Goal: Transaction & Acquisition: Subscribe to service/newsletter

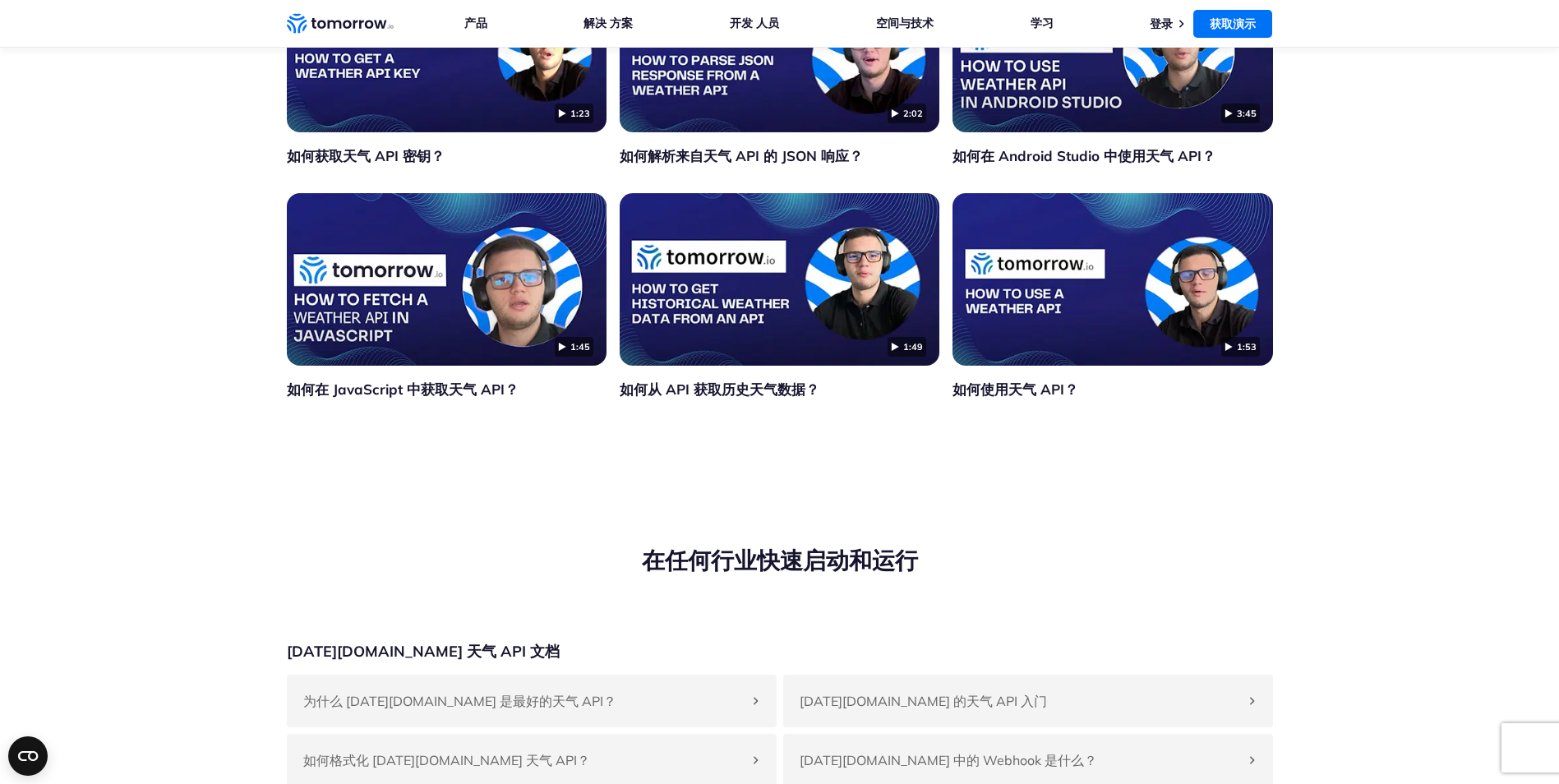
scroll to position [3536, 0]
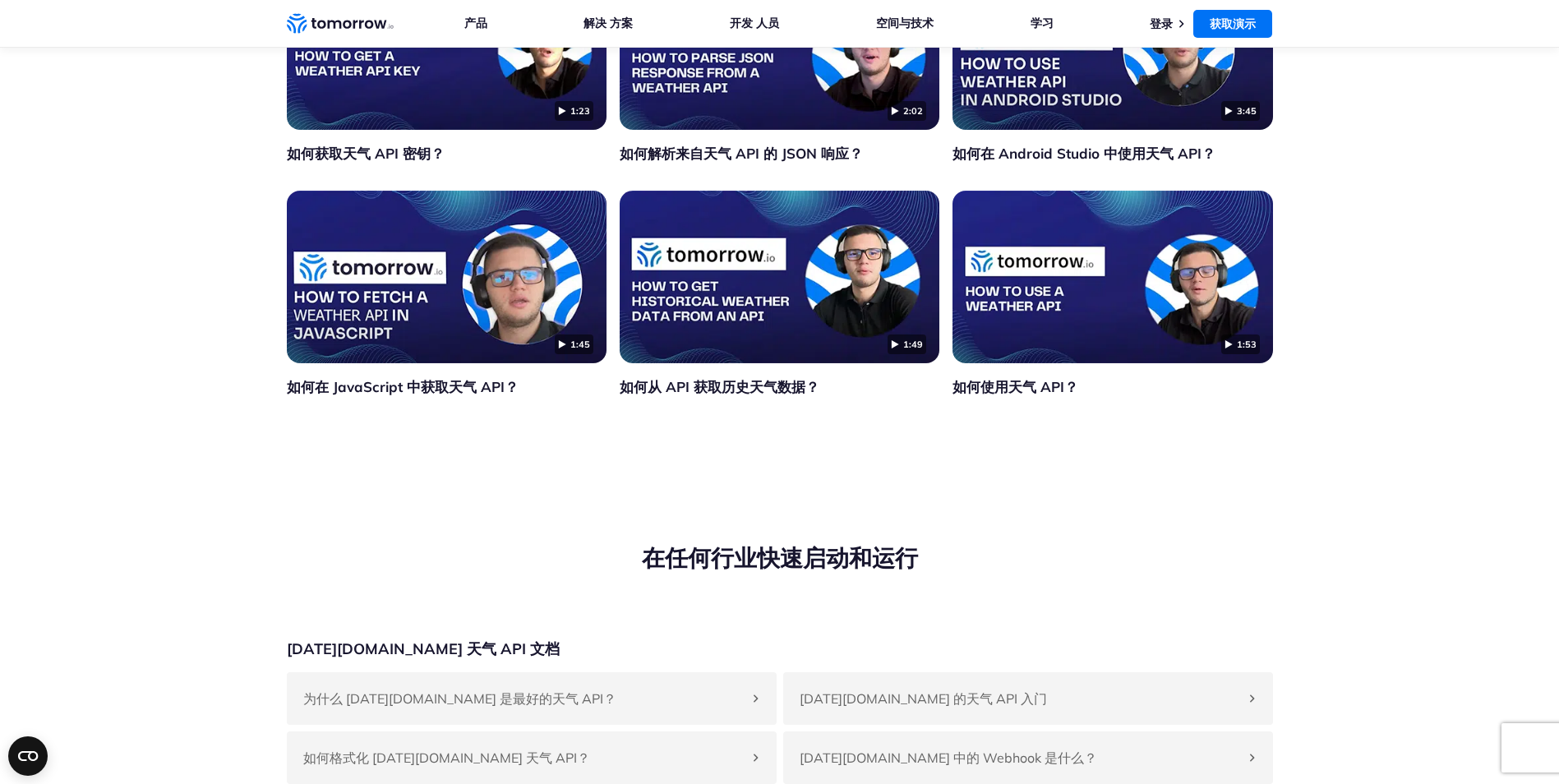
drag, startPoint x: 513, startPoint y: 519, endPoint x: 539, endPoint y: 517, distance: 26.1
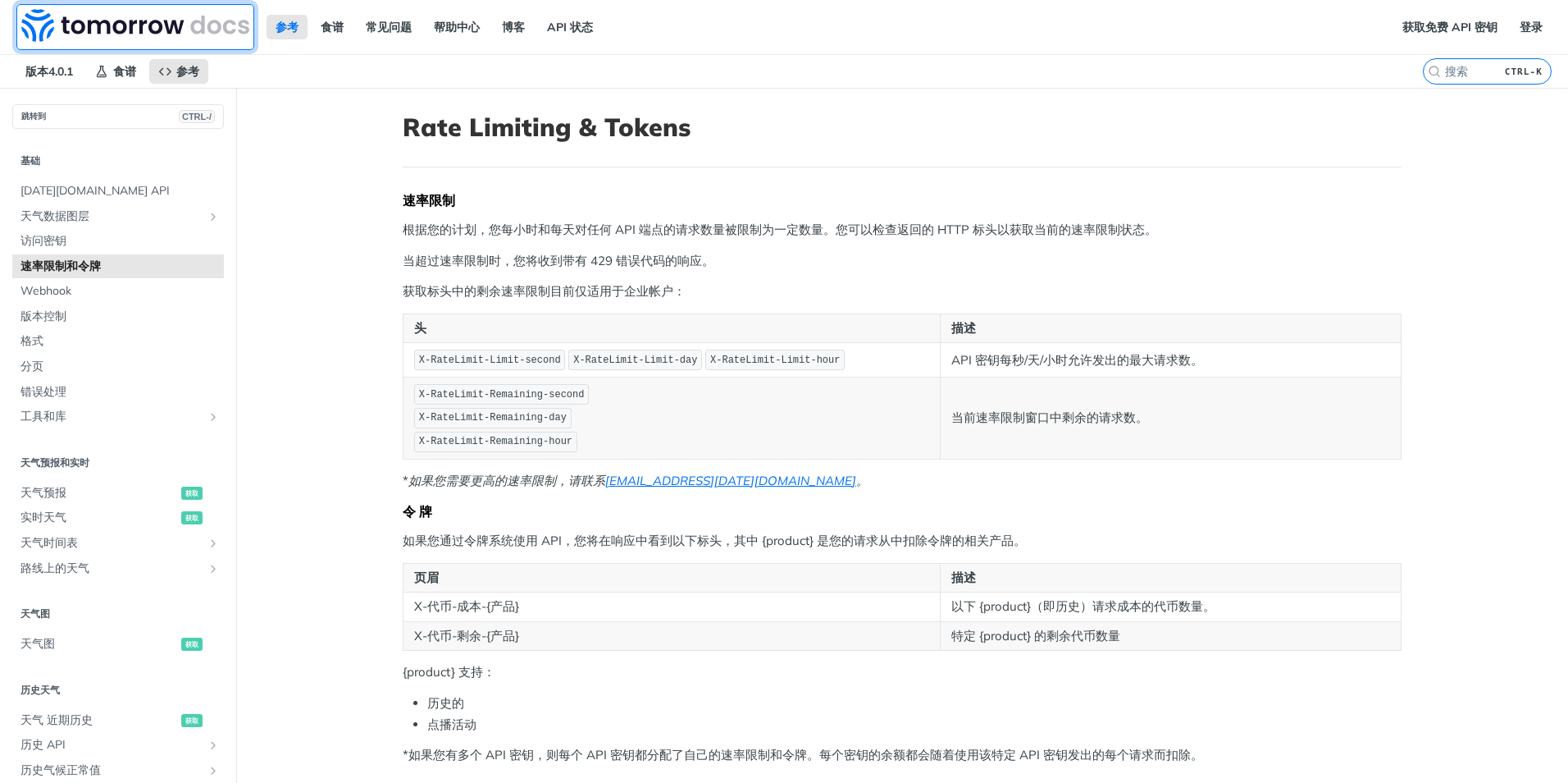
click at [71, 28] on img at bounding box center [135, 25] width 228 height 33
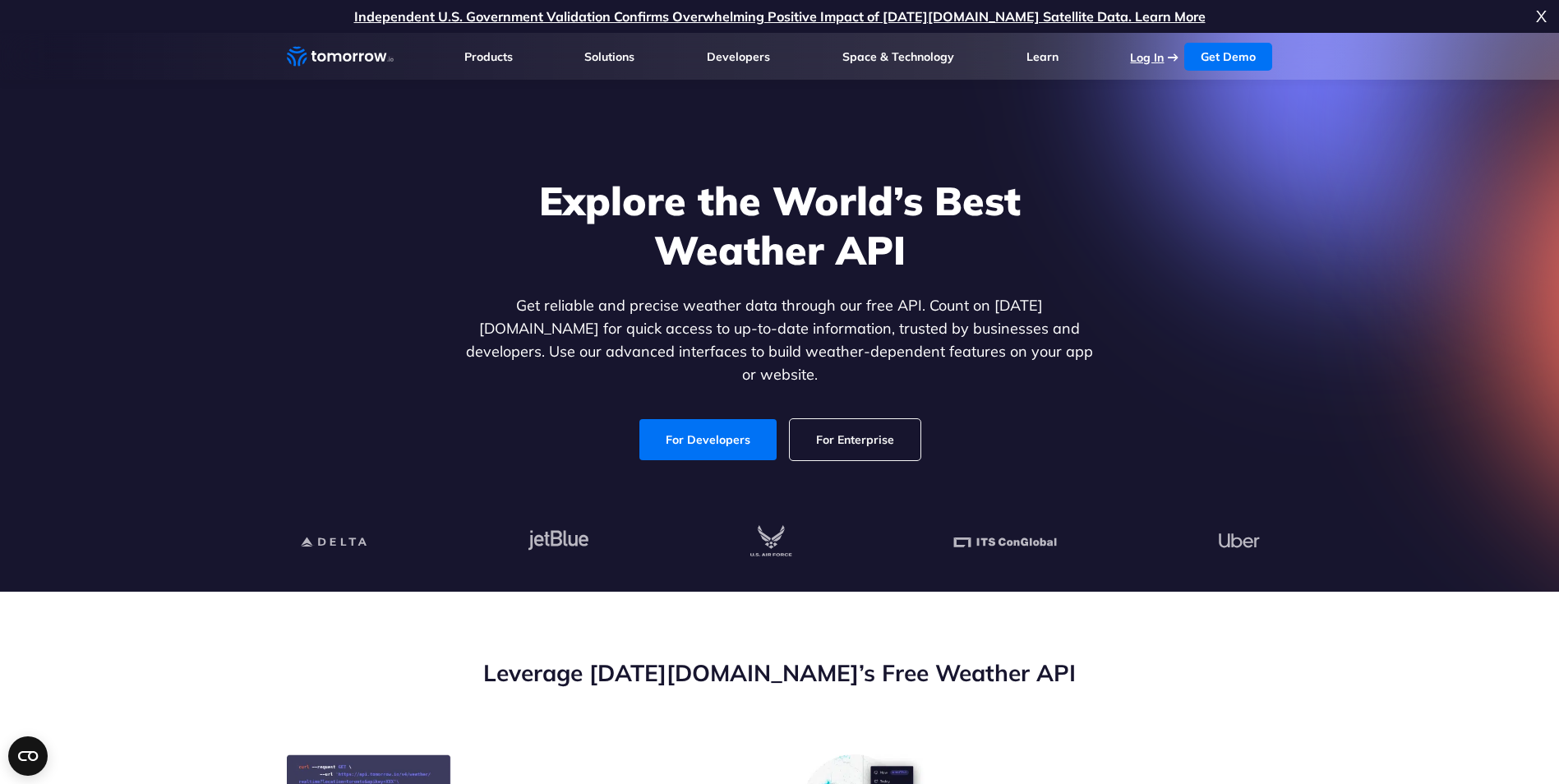
click at [1133, 56] on link "Log In" at bounding box center [1147, 57] width 34 height 15
click at [1197, 396] on div "Explore the World’s Best Weather API Get reliable and precise weather data thro…" at bounding box center [780, 318] width 1013 height 349
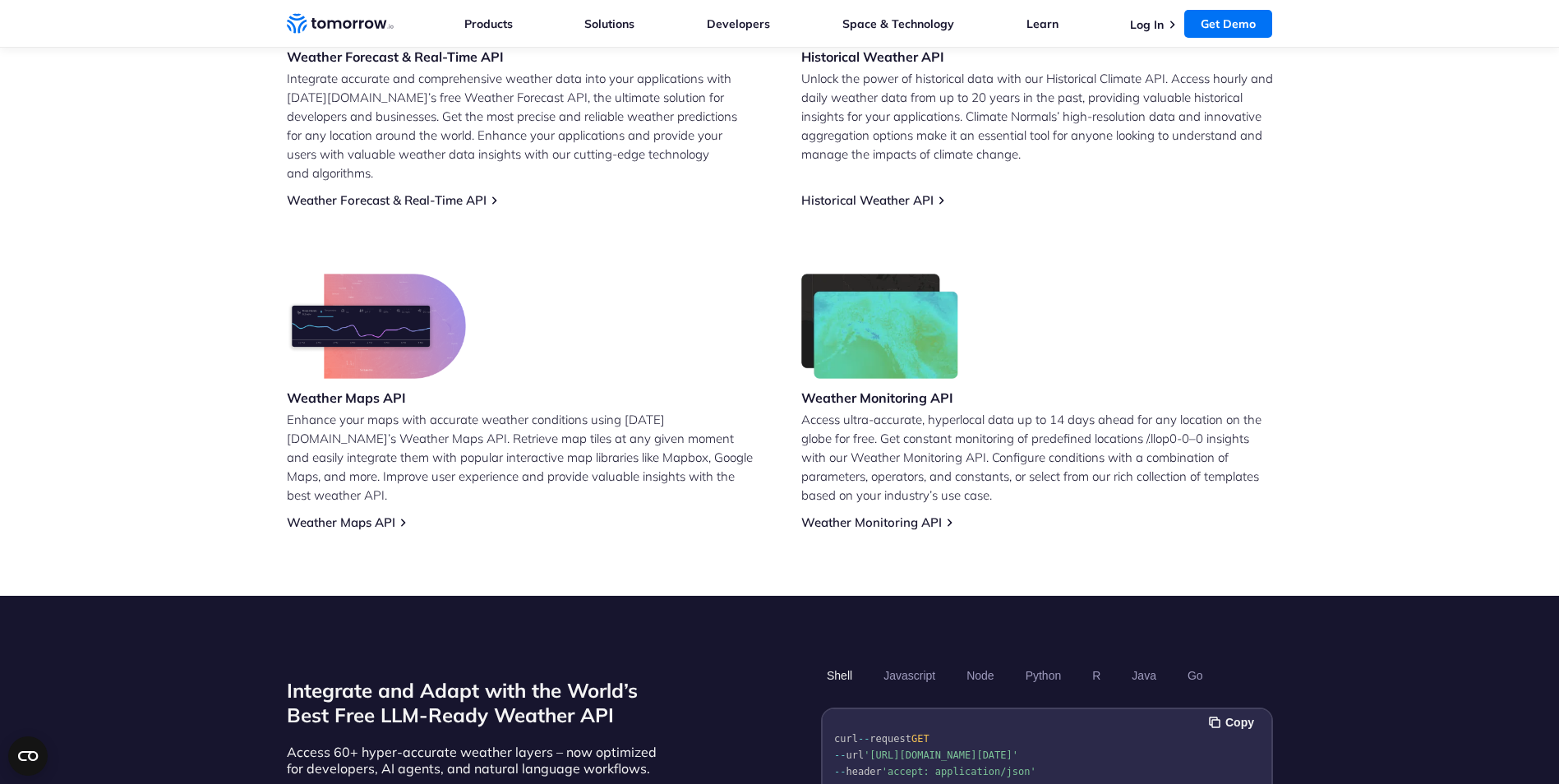
scroll to position [1101, 0]
